Goal: Information Seeking & Learning: Learn about a topic

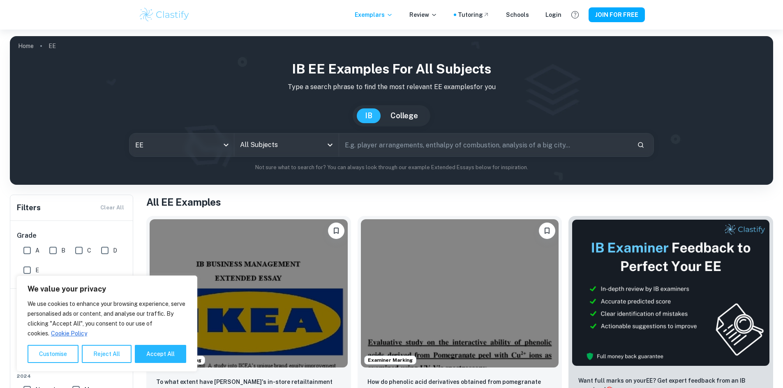
click at [397, 149] on input "text" at bounding box center [484, 144] width 291 height 23
click at [292, 146] on input "All Subjects" at bounding box center [280, 145] width 85 height 16
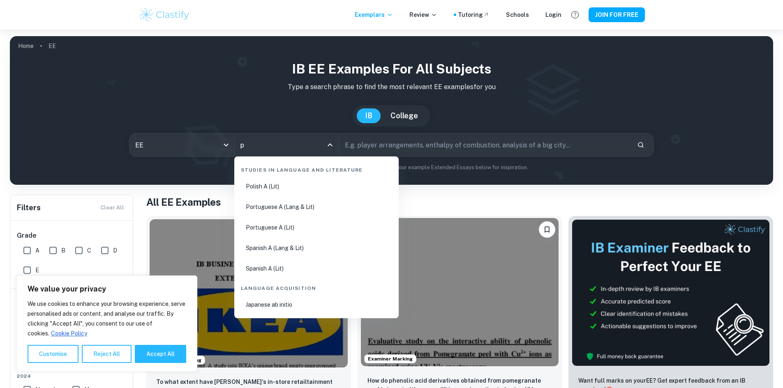
type input "ph"
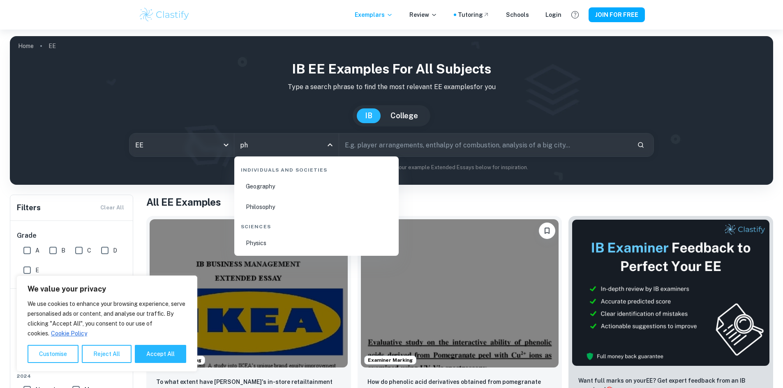
click at [267, 238] on li "Physics" at bounding box center [316, 243] width 158 height 19
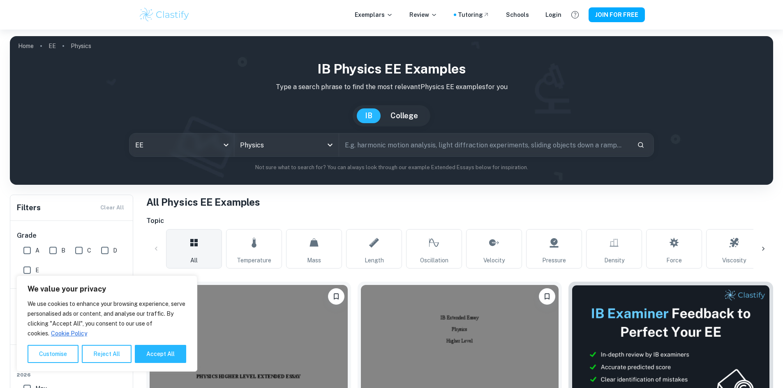
click at [410, 148] on input "text" at bounding box center [484, 144] width 291 height 23
click at [163, 353] on button "Accept All" at bounding box center [160, 354] width 51 height 18
checkbox input "true"
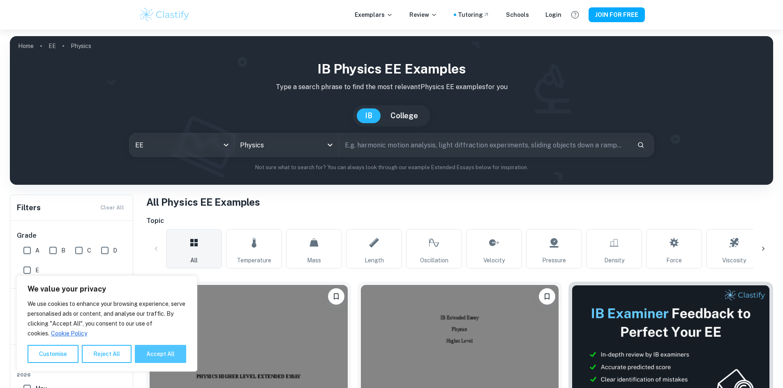
checkbox input "true"
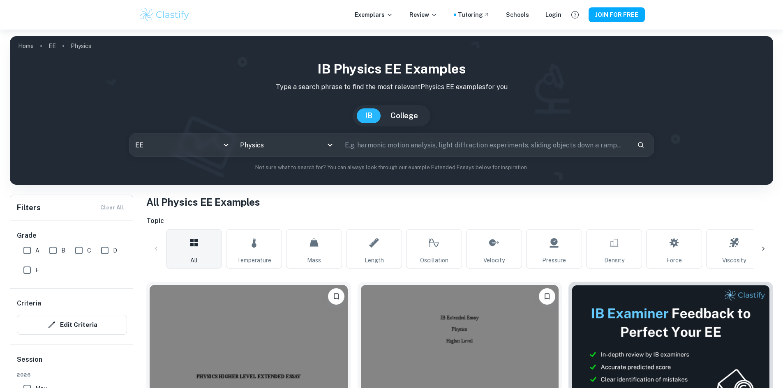
click at [457, 153] on input "text" at bounding box center [484, 144] width 291 height 23
type input "sliding objects down the ramp"
click at [642, 144] on icon "Search" at bounding box center [640, 144] width 7 height 7
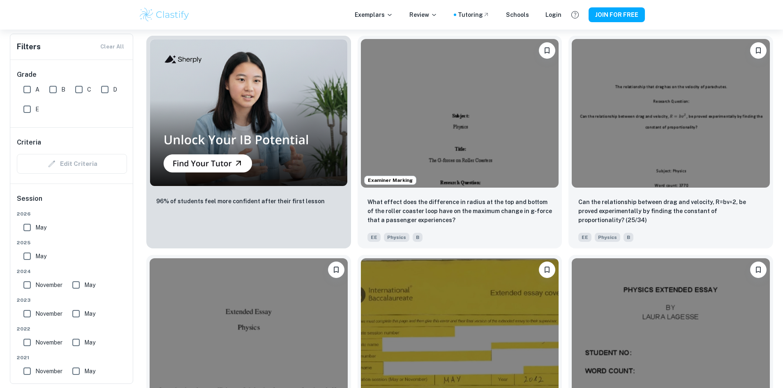
scroll to position [698, 0]
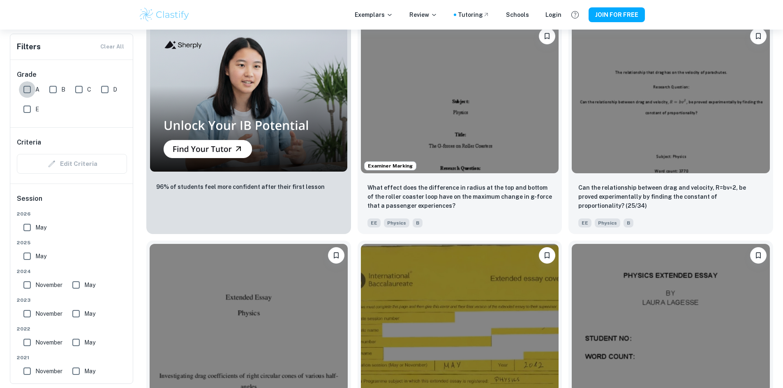
click at [26, 90] on input "A" at bounding box center [27, 89] width 16 height 16
checkbox input "true"
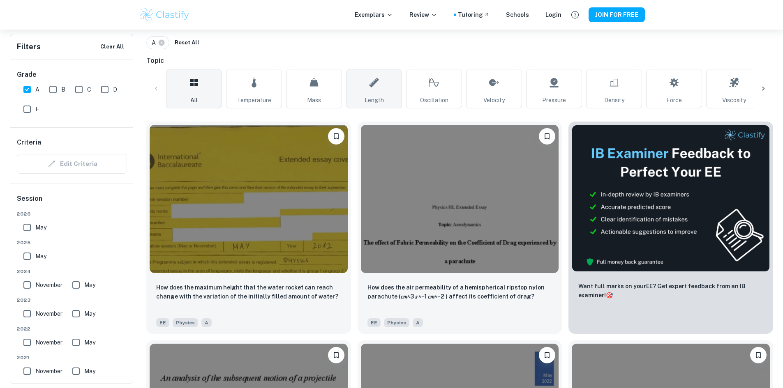
scroll to position [301, 0]
